Goal: Information Seeking & Learning: Learn about a topic

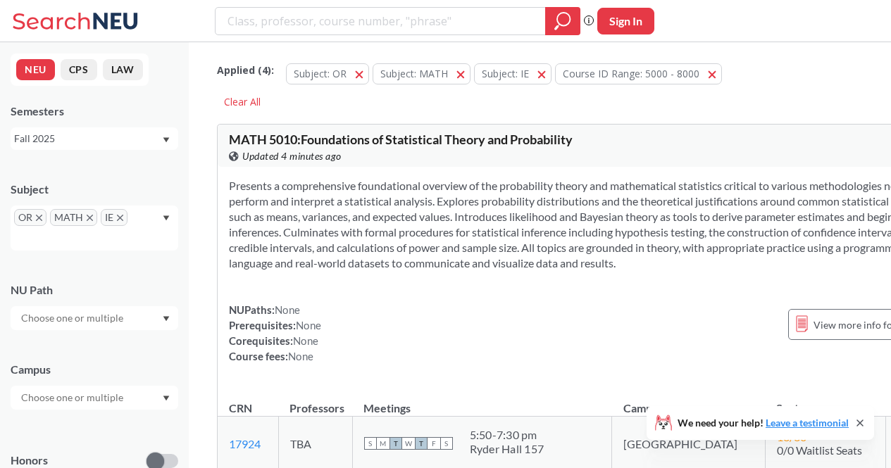
click at [352, 27] on input "search" at bounding box center [380, 21] width 309 height 24
type input "EECE"
drag, startPoint x: 191, startPoint y: 20, endPoint x: 148, endPoint y: 22, distance: 43.0
click at [148, 22] on div "EECE Phrase search guarantees the exact search appears in the results. Ex. If y…" at bounding box center [445, 21] width 891 height 42
type input "ECE"
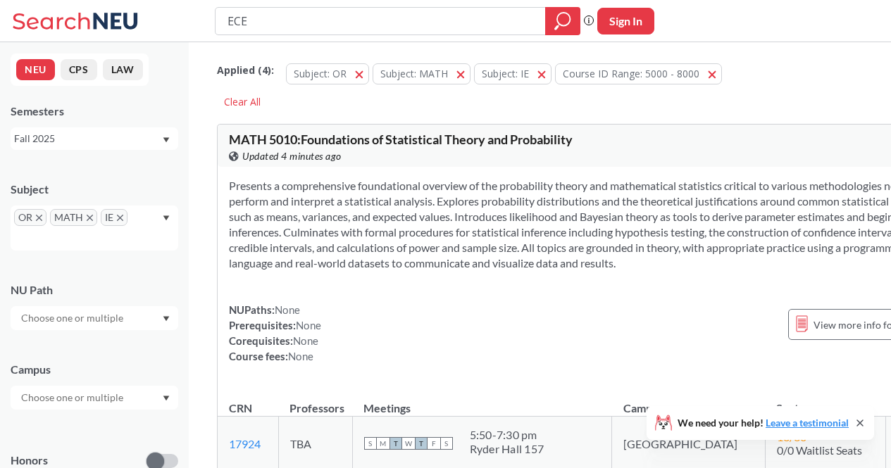
click at [113, 222] on span "IE" at bounding box center [114, 217] width 27 height 17
drag, startPoint x: 253, startPoint y: 18, endPoint x: 195, endPoint y: 12, distance: 58.7
click at [195, 12] on div "ECE Phrase search guarantees the exact search appears in the results. Ex. If yo…" at bounding box center [445, 21] width 891 height 42
click at [133, 220] on div "OR MATH IE" at bounding box center [95, 228] width 168 height 45
click at [125, 218] on span "IE" at bounding box center [114, 217] width 27 height 17
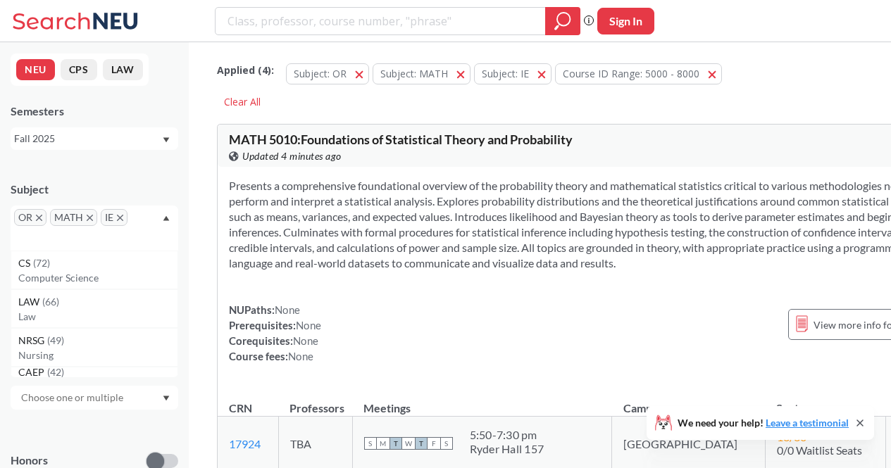
click at [93, 219] on span "MATH" at bounding box center [73, 217] width 47 height 17
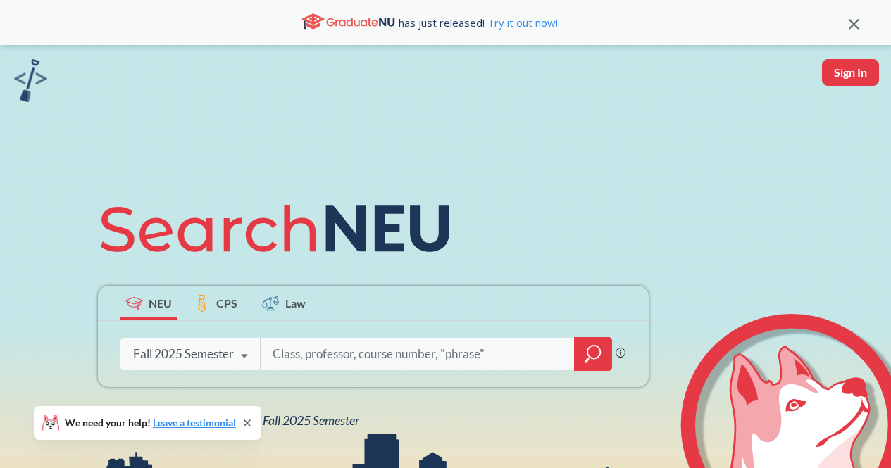
click at [359, 418] on span "NEU Fall 2025 Semester" at bounding box center [297, 420] width 123 height 15
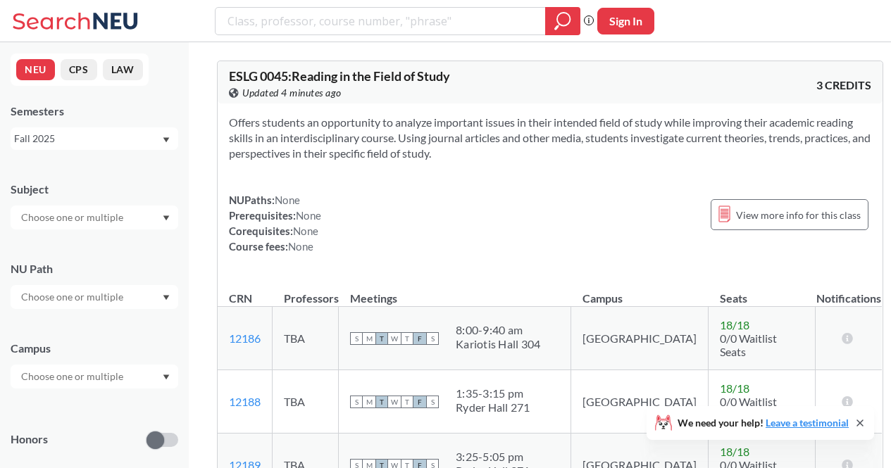
click at [101, 226] on div at bounding box center [95, 218] width 168 height 24
click at [90, 219] on input "text" at bounding box center [73, 217] width 118 height 17
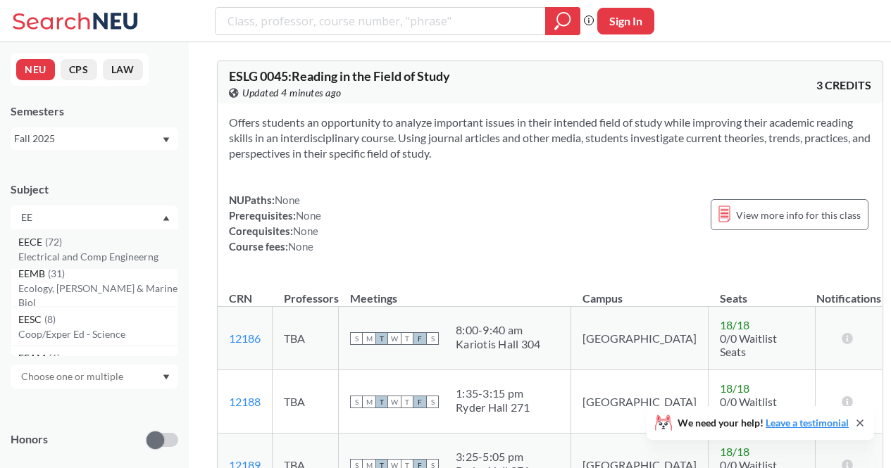
type input "EE"
click at [92, 245] on div "EECE ( 72 )" at bounding box center [97, 241] width 159 height 15
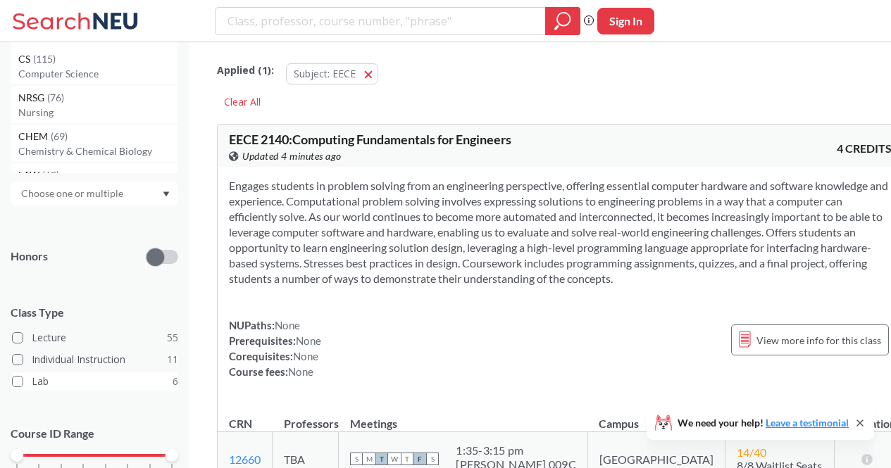
scroll to position [251, 0]
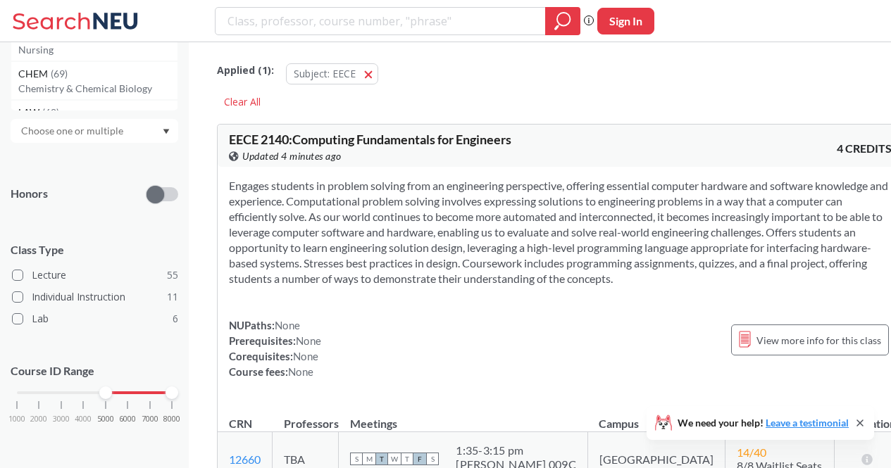
drag, startPoint x: 23, startPoint y: 393, endPoint x: 102, endPoint y: 385, distance: 79.9
click at [102, 385] on div "Course ID Range 1000 2000 3000 4000 5000 6000 7000 8000" at bounding box center [95, 400] width 168 height 102
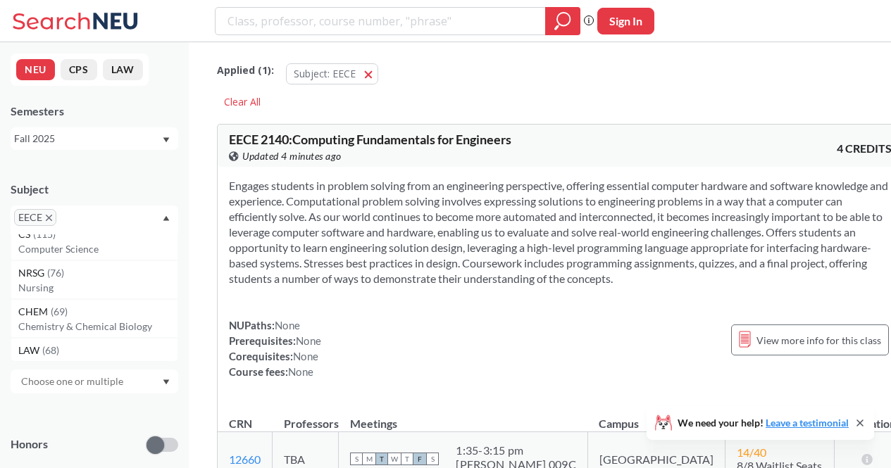
scroll to position [0, 0]
click at [158, 217] on div "EECE" at bounding box center [95, 220] width 168 height 29
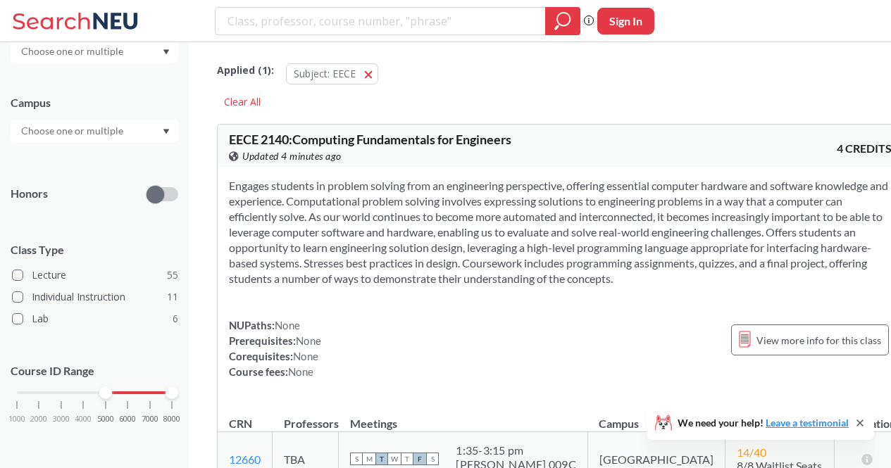
click at [97, 392] on div at bounding box center [94, 392] width 155 height 3
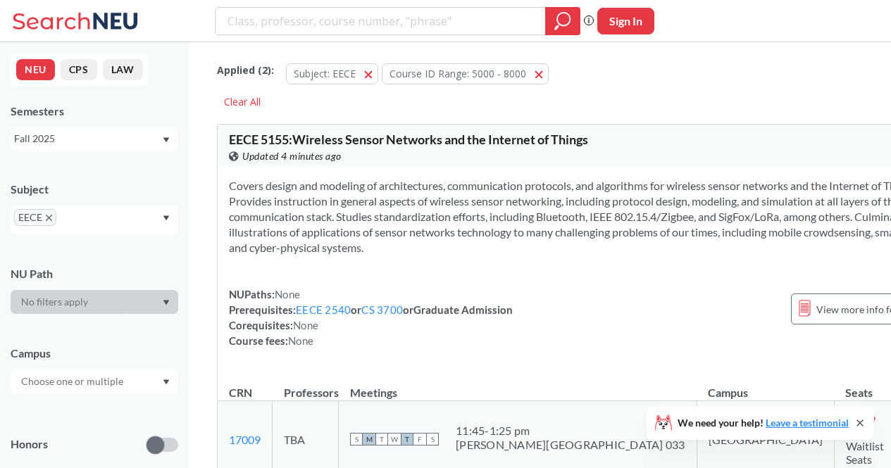
click at [853, 431] on div "We need your help! Leave a testimonial" at bounding box center [759, 423] width 227 height 34
click at [860, 428] on icon at bounding box center [859, 423] width 11 height 11
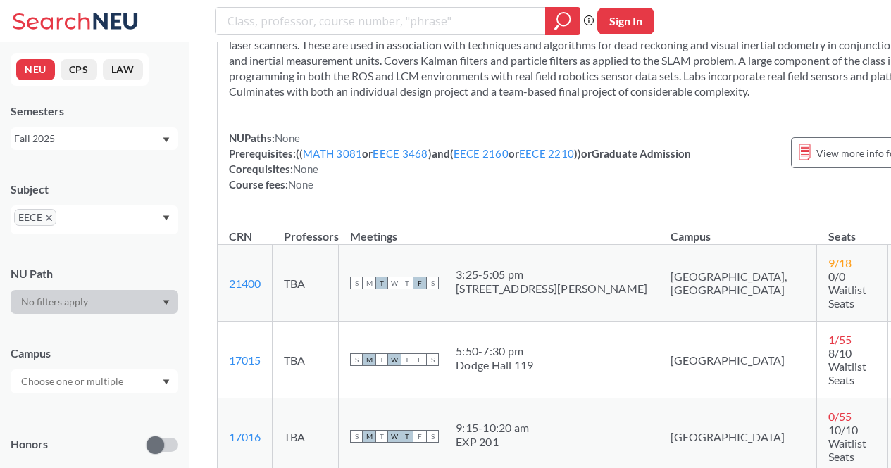
scroll to position [2231, 0]
click at [44, 217] on span "EECE" at bounding box center [35, 217] width 42 height 17
click at [54, 218] on span "EECE" at bounding box center [35, 217] width 42 height 17
click at [49, 218] on icon "X to remove pill" at bounding box center [49, 218] width 6 height 6
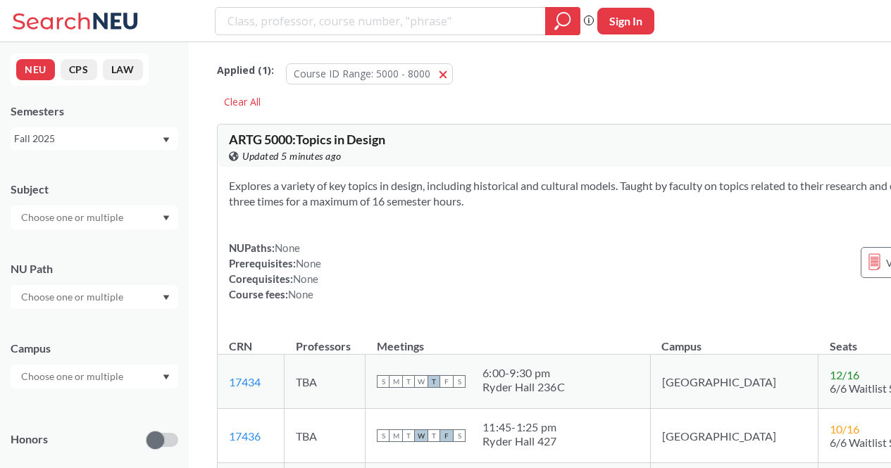
click at [55, 222] on input "text" at bounding box center [73, 217] width 118 height 17
click at [39, 213] on input "text" at bounding box center [73, 217] width 118 height 17
type input "MATH"
click at [49, 248] on div "MATH ( 26 )" at bounding box center [97, 241] width 159 height 15
